Goal: Use online tool/utility

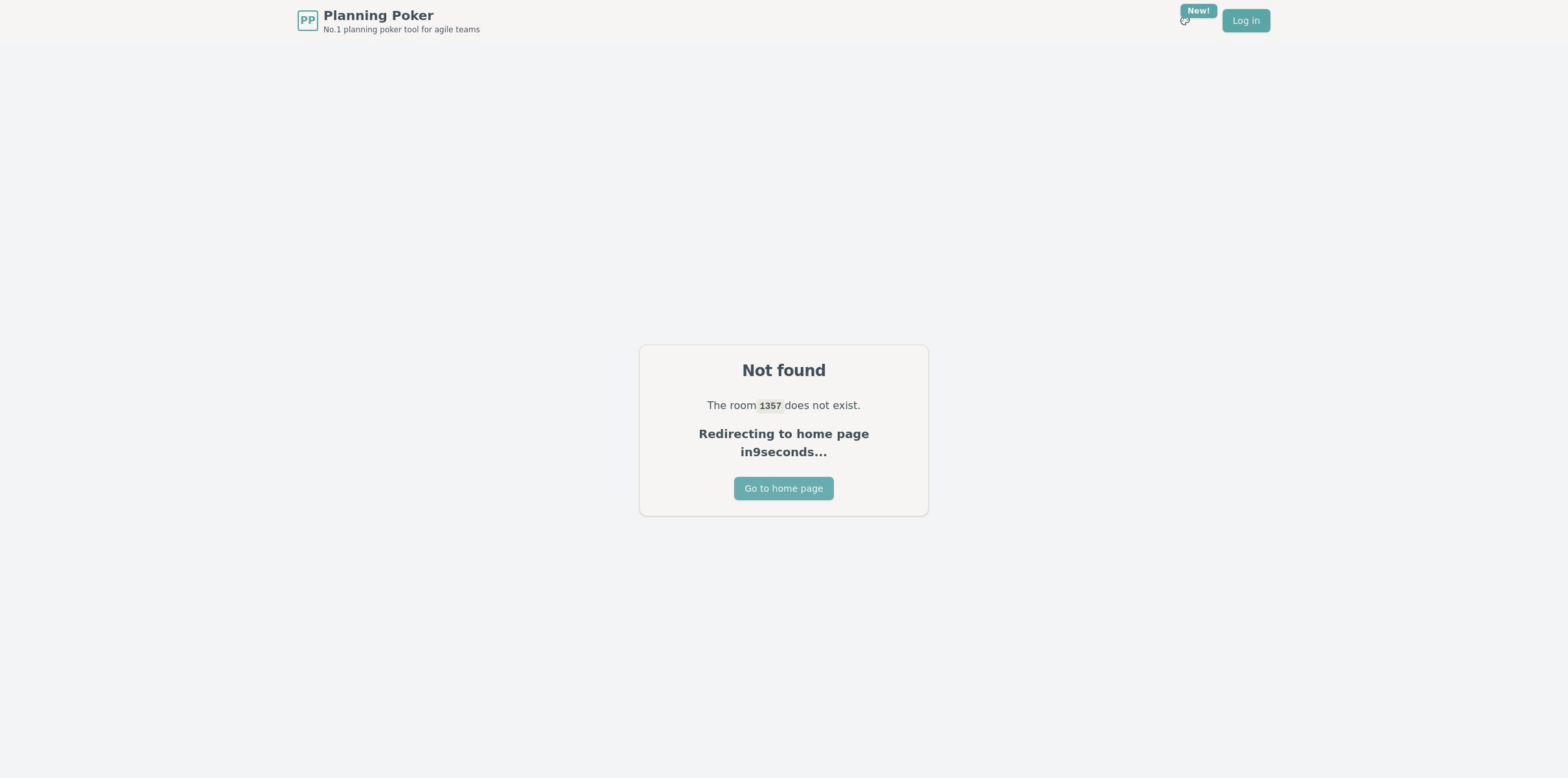
click at [789, 478] on button "Go to home page" at bounding box center [784, 488] width 99 height 23
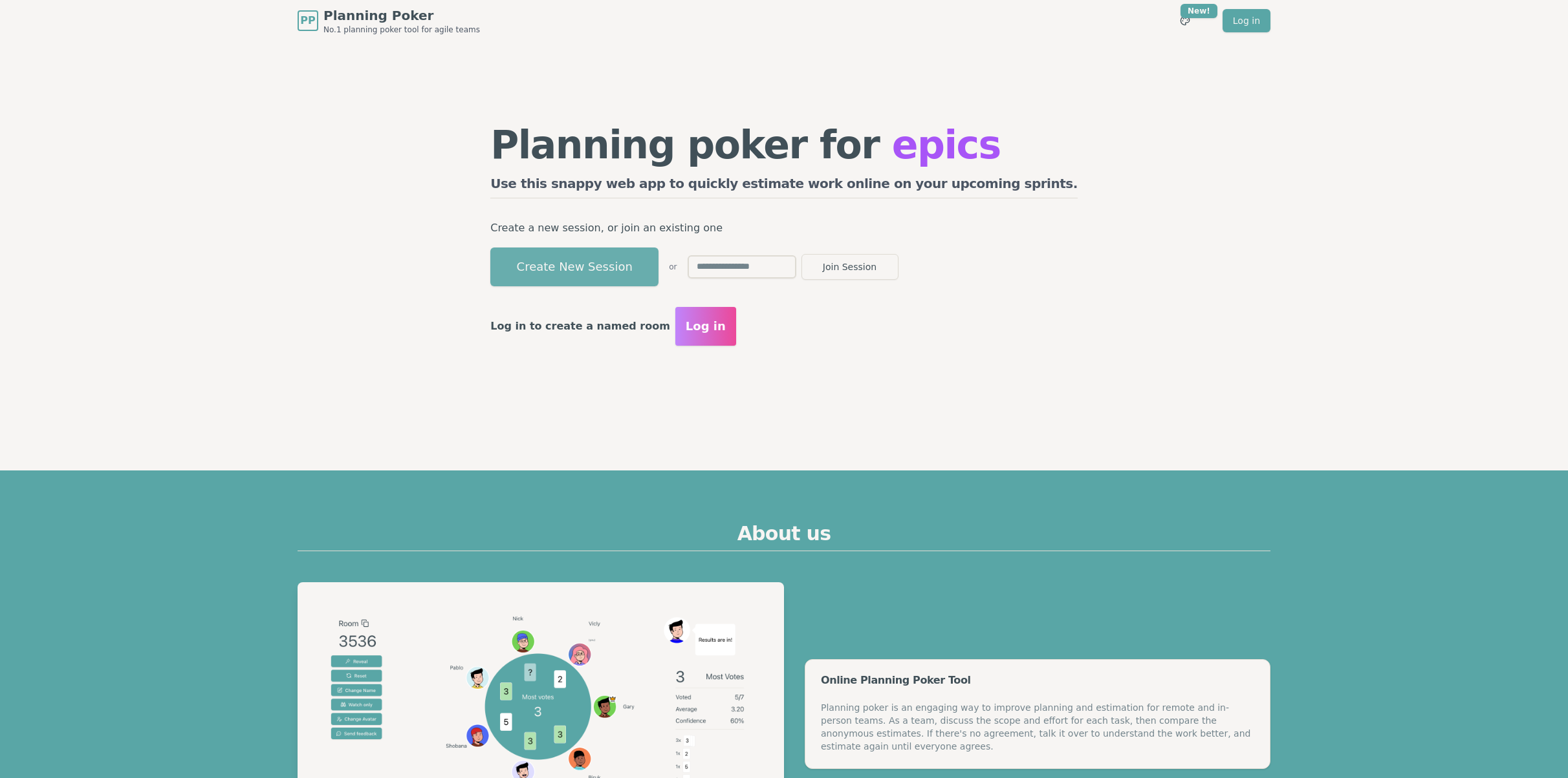
click at [658, 271] on button "Create New Session" at bounding box center [574, 267] width 168 height 39
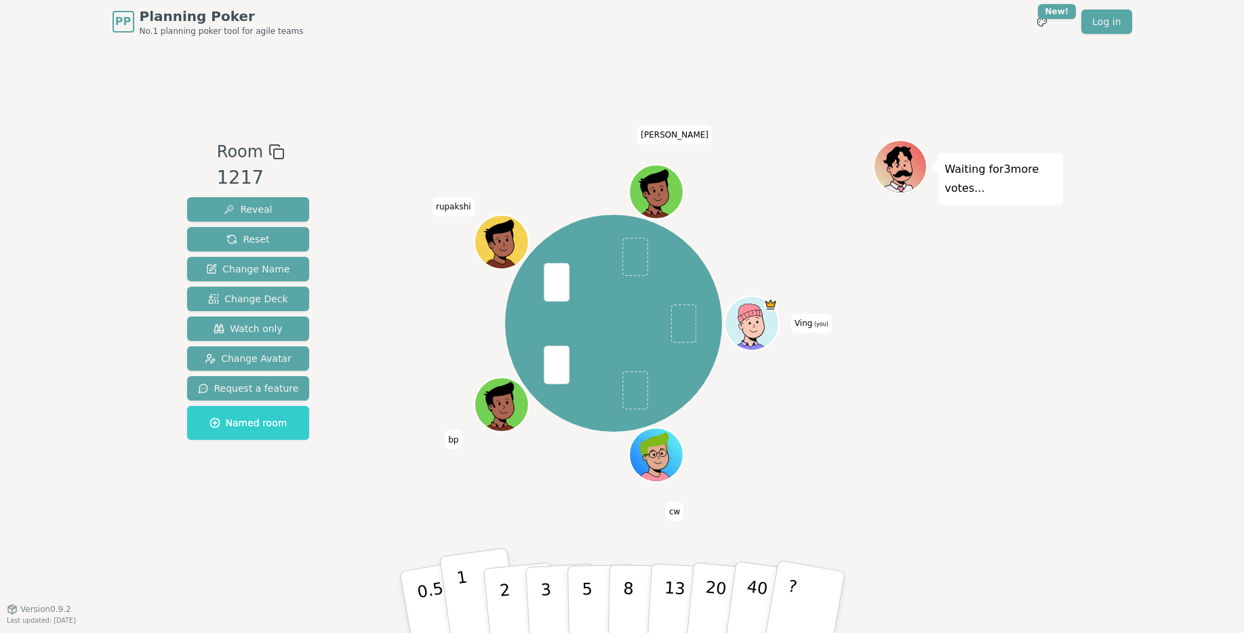
click at [473, 590] on button "1" at bounding box center [479, 603] width 81 height 110
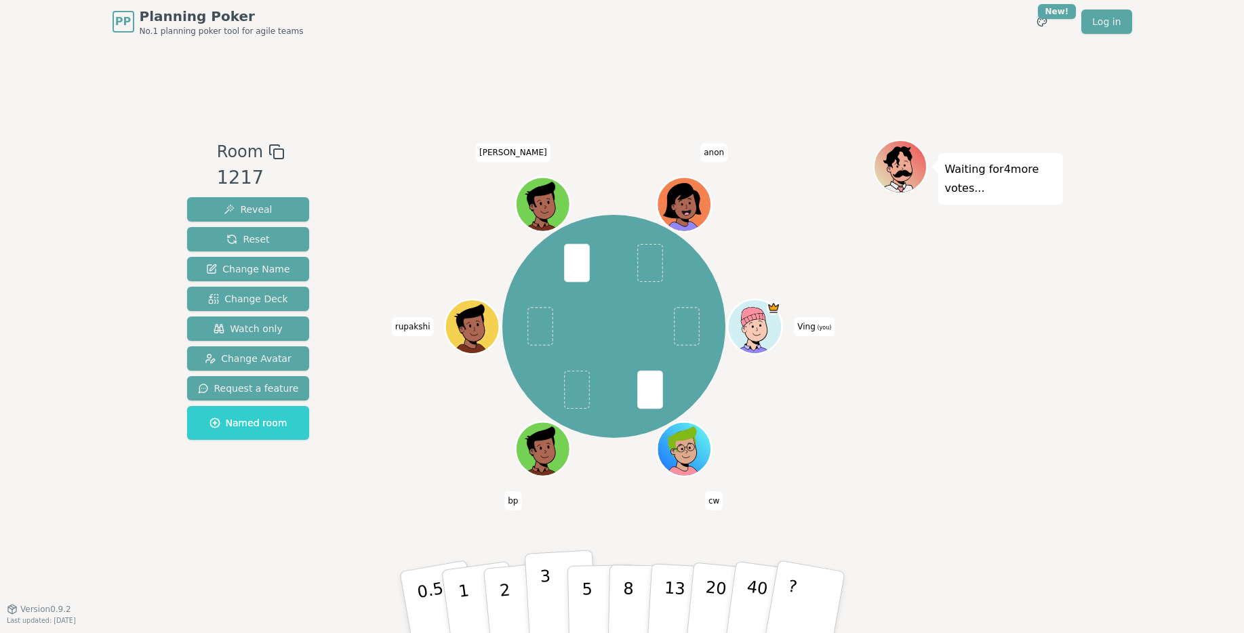
click at [549, 590] on p "3" at bounding box center [546, 604] width 15 height 74
click at [267, 214] on span "Reveal" at bounding box center [248, 210] width 48 height 14
click at [508, 587] on p "2" at bounding box center [506, 605] width 18 height 74
